Goal: Information Seeking & Learning: Find specific fact

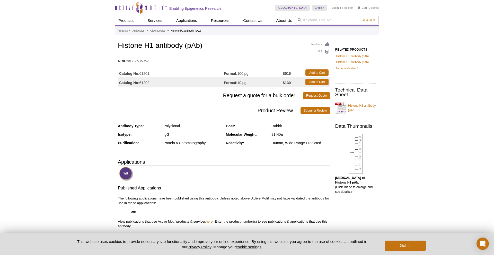
click at [235, 95] on span "Request a quote for a bulk order" at bounding box center [210, 95] width 185 height 7
click at [207, 58] on td "RRID: AB_2636962" at bounding box center [224, 60] width 212 height 8
drag, startPoint x: 207, startPoint y: 46, endPoint x: 116, endPoint y: 46, distance: 91.3
copy h1 "Histone H1 antibody (pAb)"
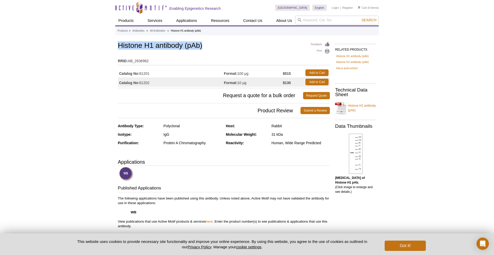
drag, startPoint x: 151, startPoint y: 84, endPoint x: 141, endPoint y: 84, distance: 10.6
click at [141, 84] on td "Catalog No: 61202" at bounding box center [171, 81] width 106 height 9
copy td "61202"
